Goal: Find specific page/section: Find specific page/section

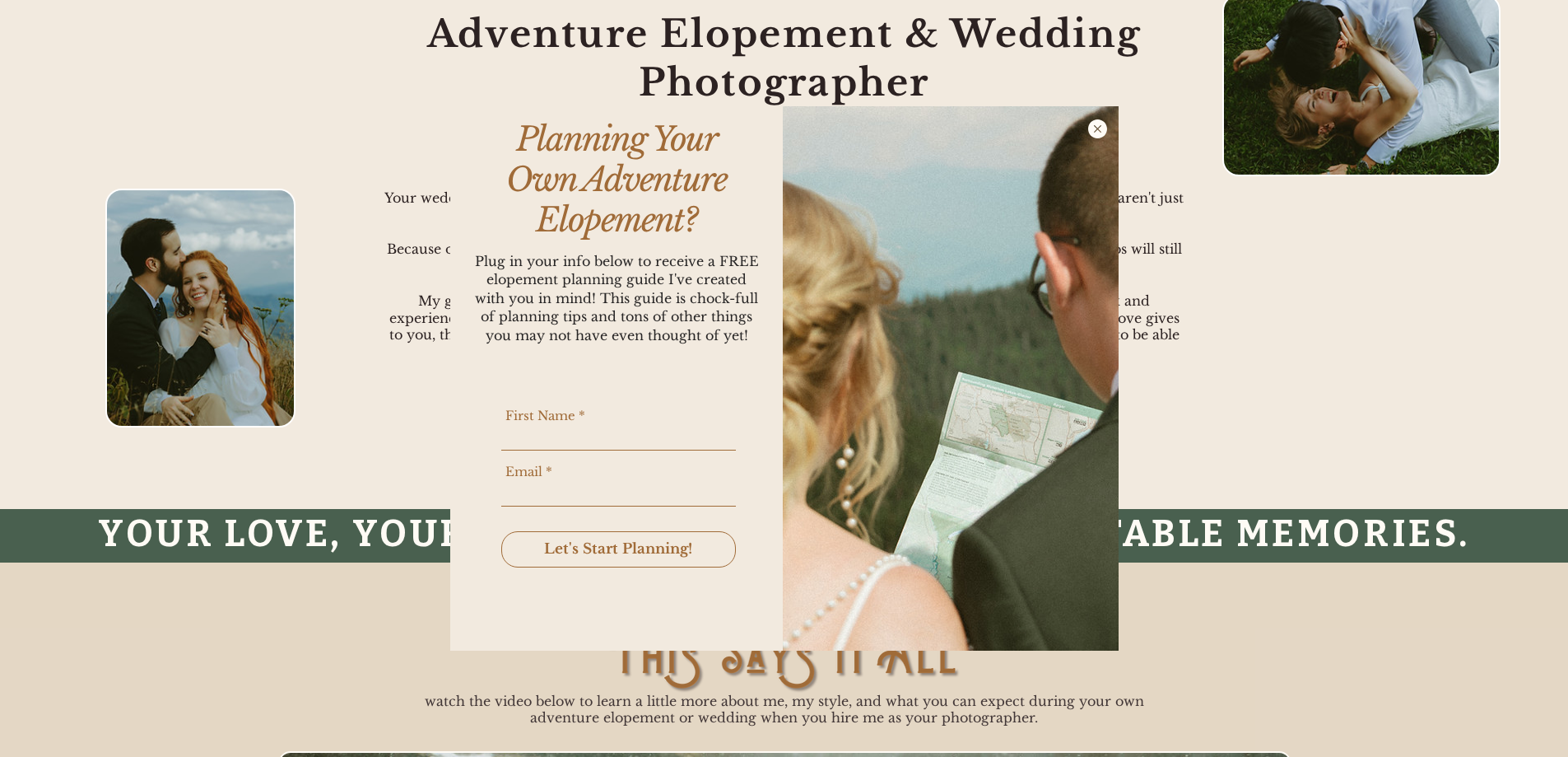
click at [1099, 129] on icon "Back to site" at bounding box center [1097, 128] width 19 height 19
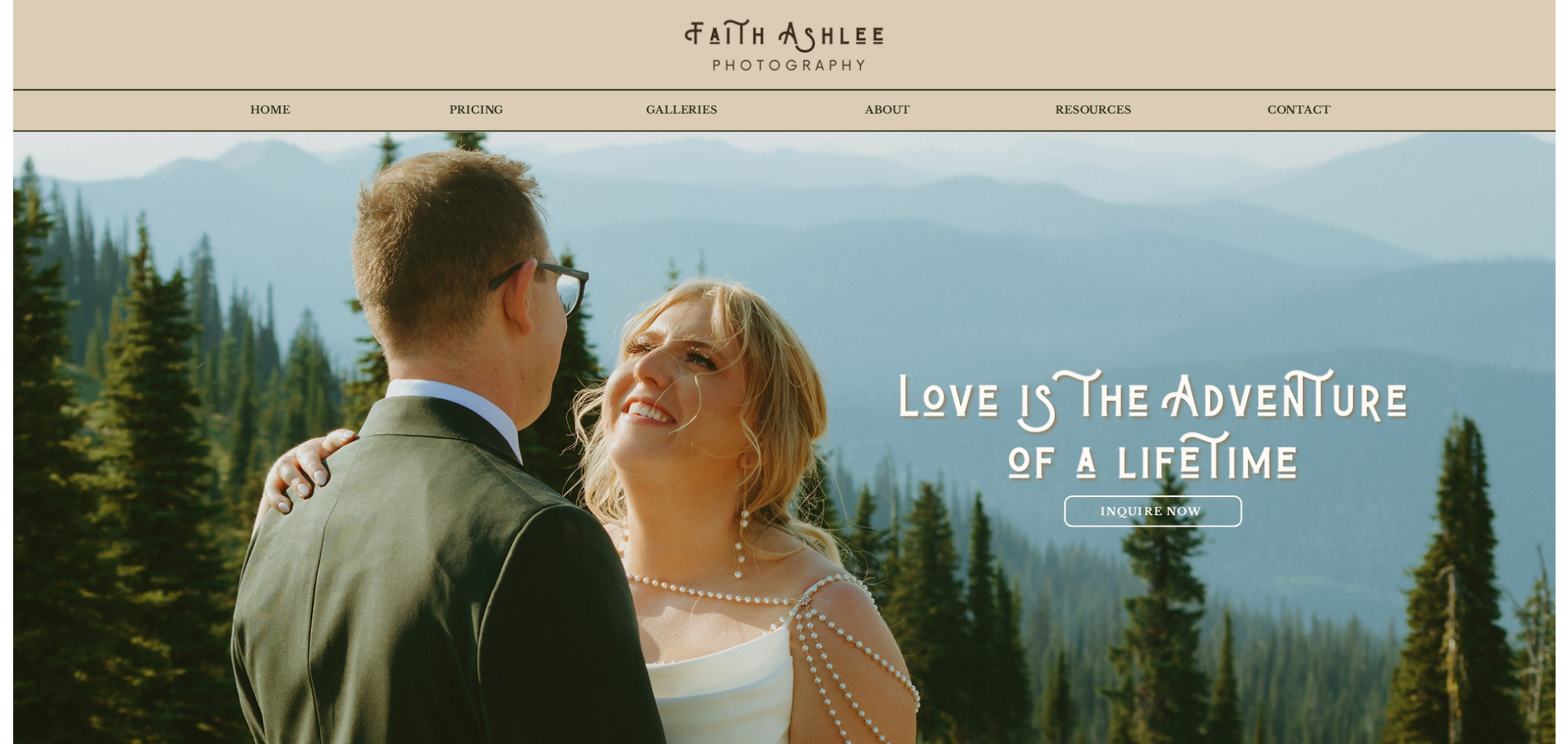
scroll to position [906, 0]
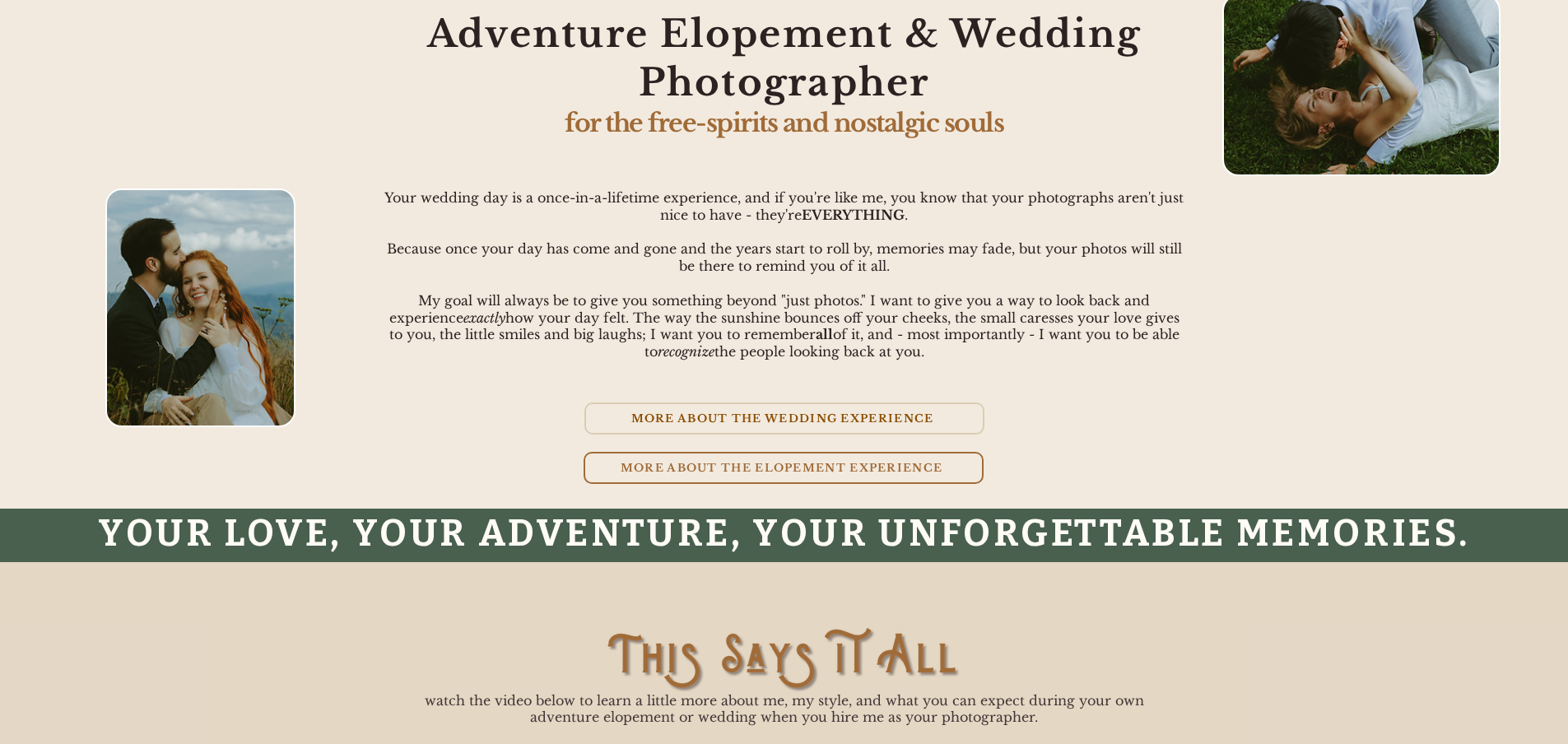
click at [723, 417] on span "MORE ABOUT THE WEDDING EXPERIENCE" at bounding box center [782, 419] width 303 height 14
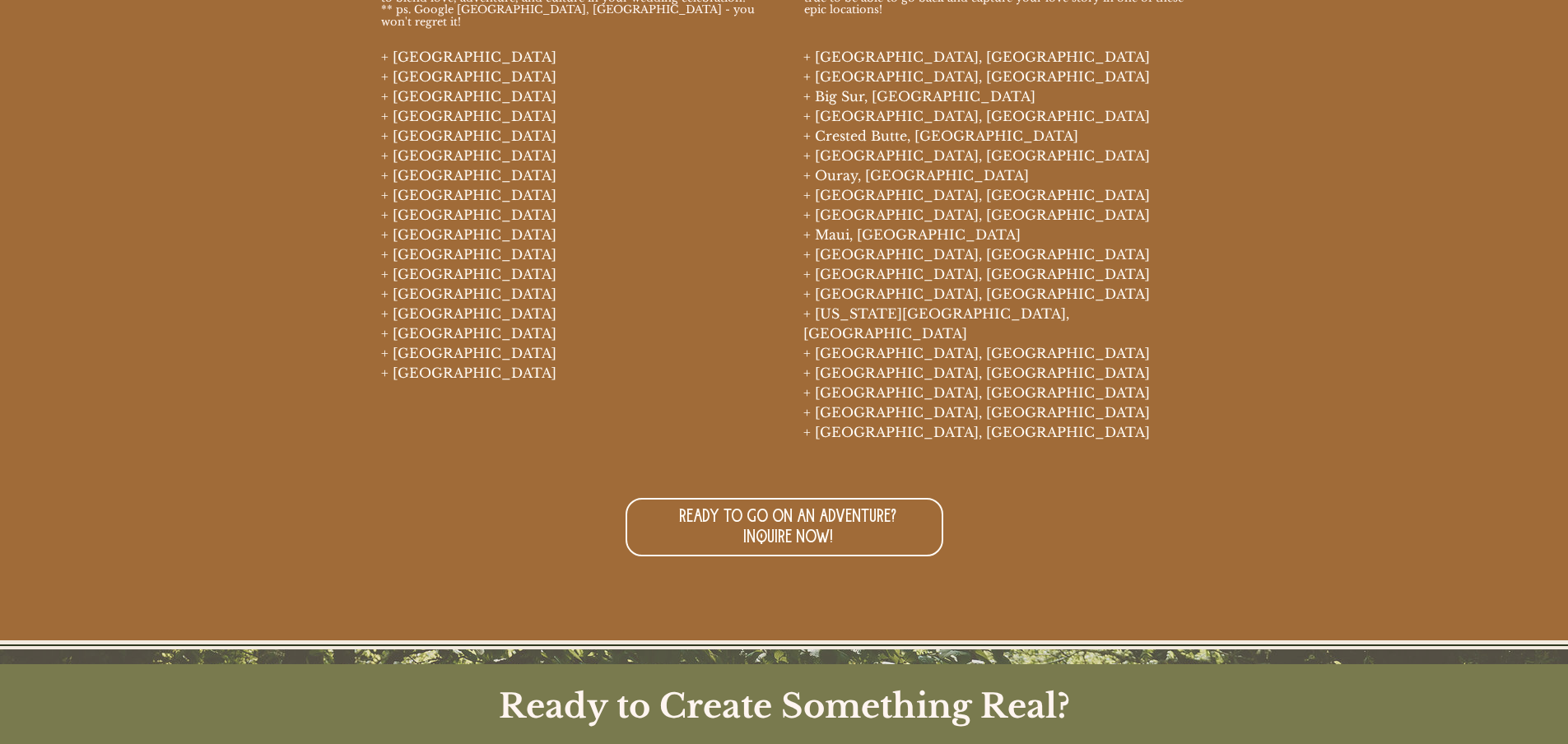
scroll to position [7492, 0]
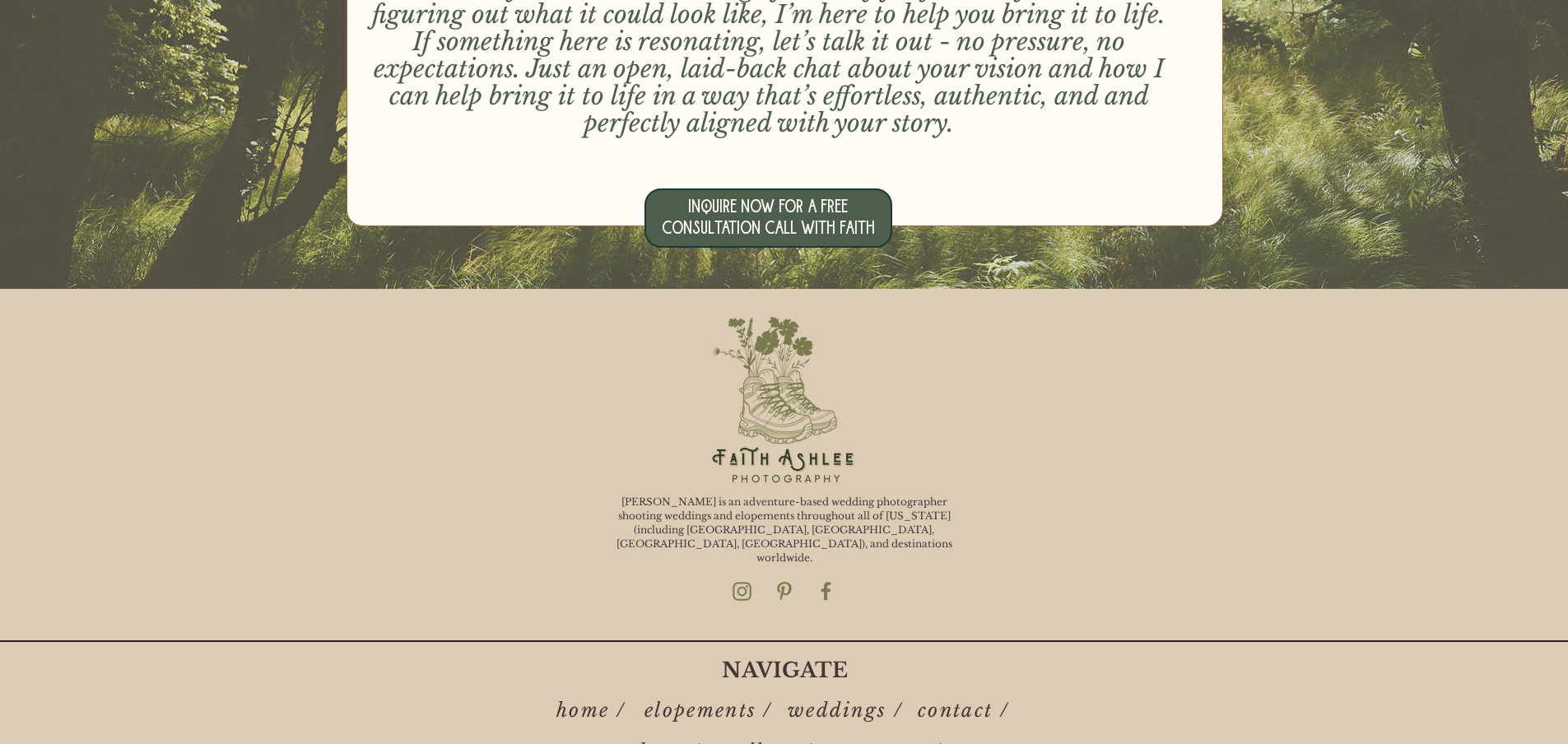
click at [746, 207] on span "INQUIRE NOW FOR A FREE CONSULTATION CALL WITH FAITH" at bounding box center [768, 218] width 213 height 41
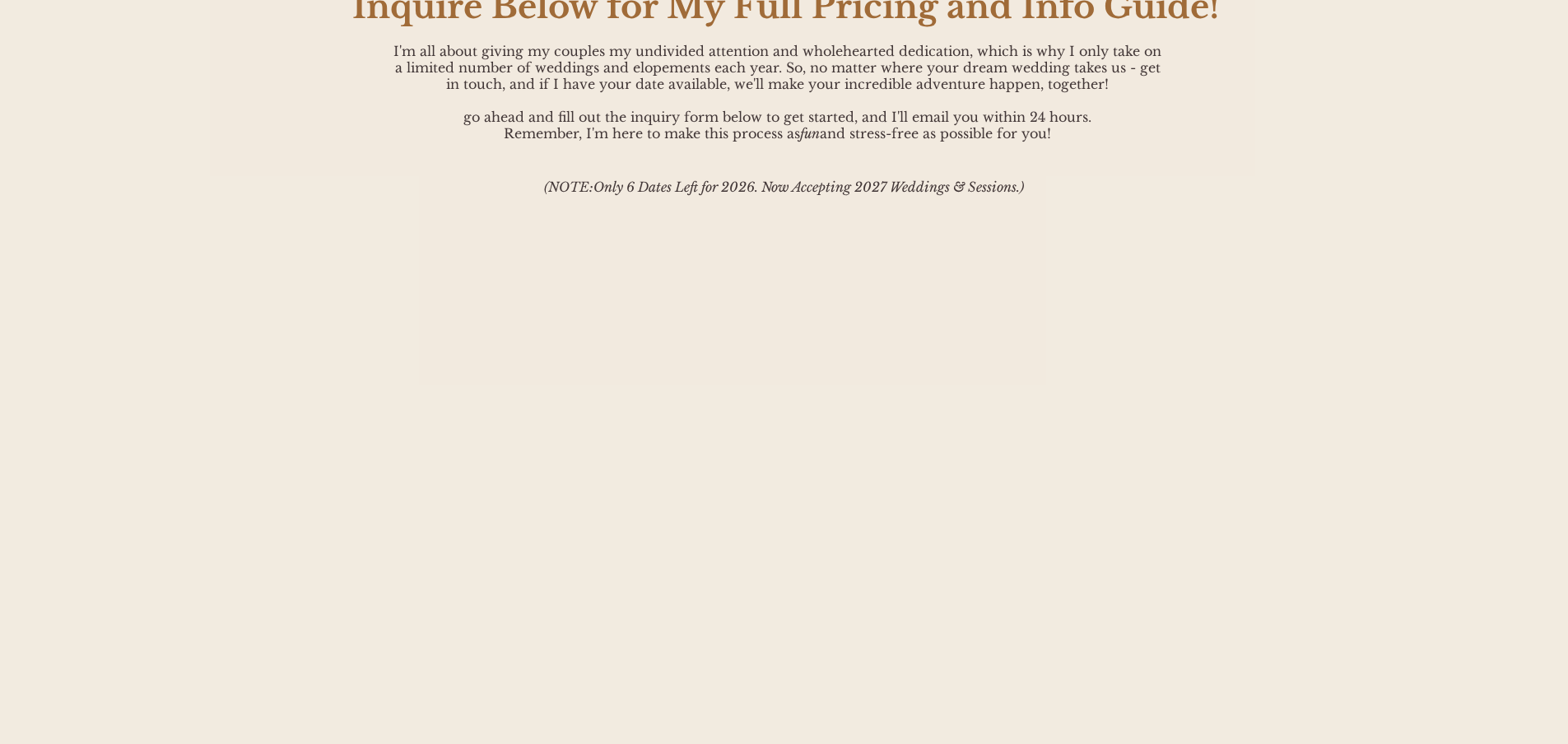
scroll to position [4268, 0]
